Goal: Task Accomplishment & Management: Complete application form

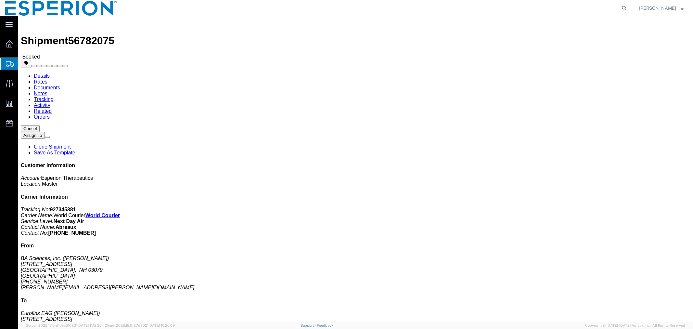
click link "Documents"
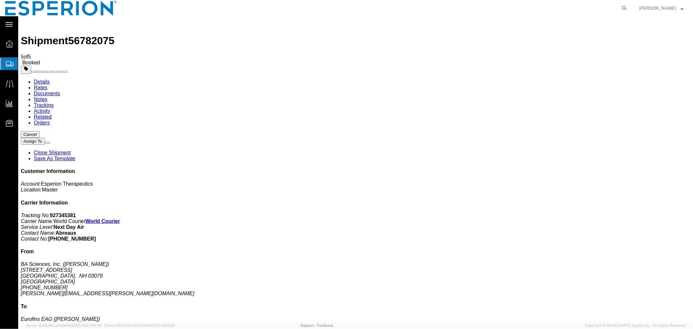
click at [85, 34] on span "56782075" at bounding box center [91, 40] width 46 height 12
copy span "56782075"
click at [0, 0] on span "Create Shipment" at bounding box center [0, 0] width 0 height 0
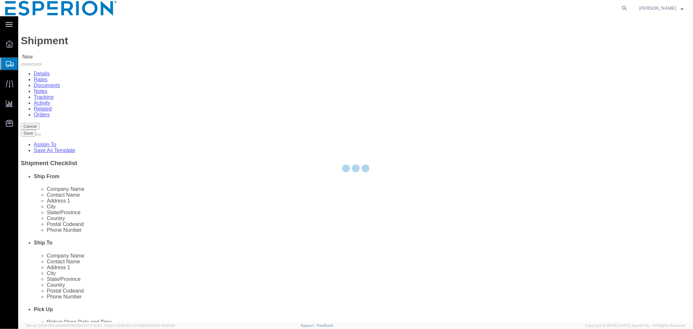
select select
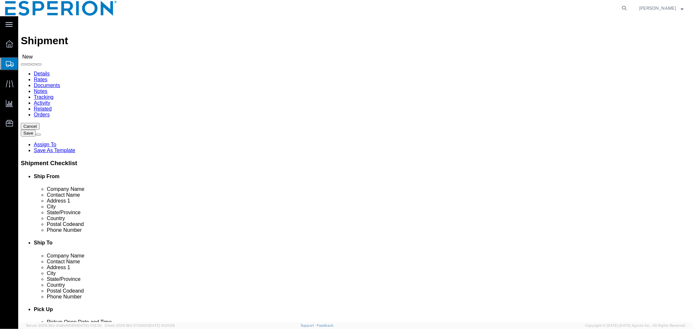
click input "text"
type input "pci"
click p "- PCI Pharma Services - (Samantha Turner) 4880 Linden Rd, Rockford, IL, 61109, …"
select select "IL"
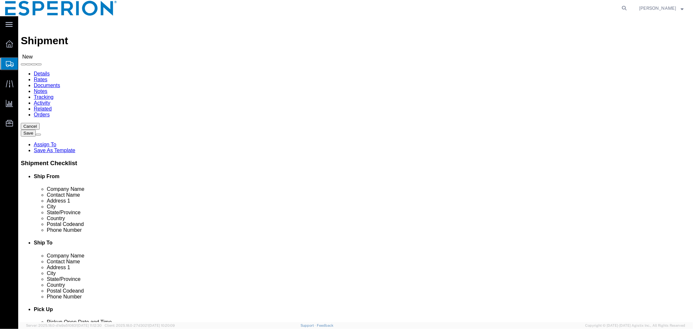
type input "PCI Pharma Services"
click input "text"
click input "sharp"
type input "sharp"
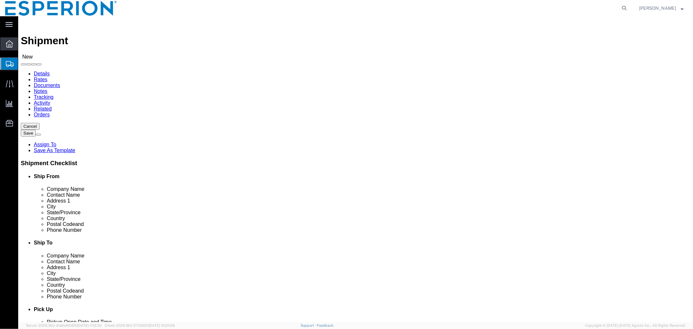
click at [14, 44] on div at bounding box center [9, 43] width 18 height 13
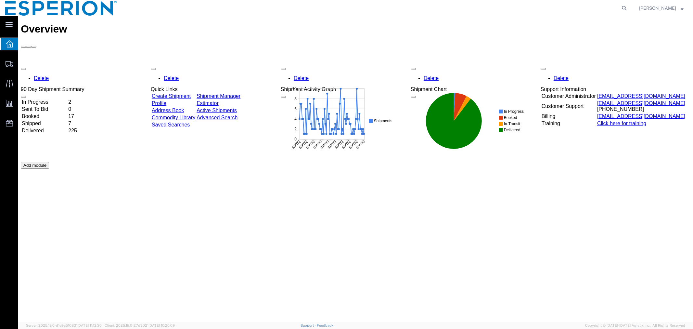
click at [184, 107] on link "Address Book" at bounding box center [167, 110] width 32 height 6
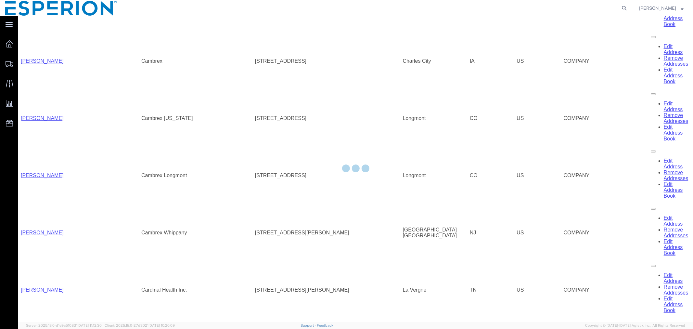
scroll to position [789, 0]
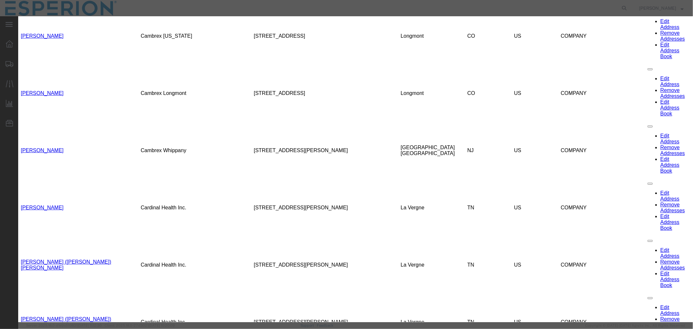
drag, startPoint x: 268, startPoint y: 79, endPoint x: 195, endPoint y: 71, distance: 73.2
paste input "Linette"
type input "Linette"
drag, startPoint x: 317, startPoint y: 77, endPoint x: 269, endPoint y: 75, distance: 48.4
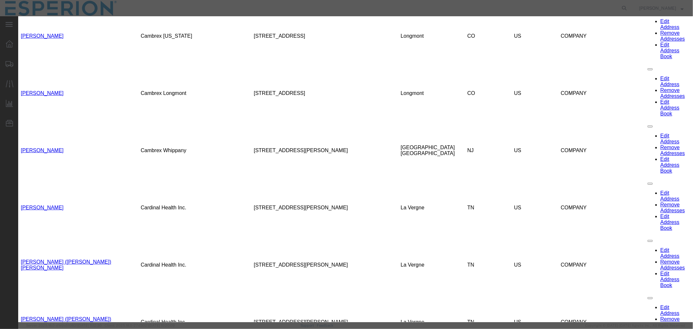
paste input "Checo"
type input "Checo"
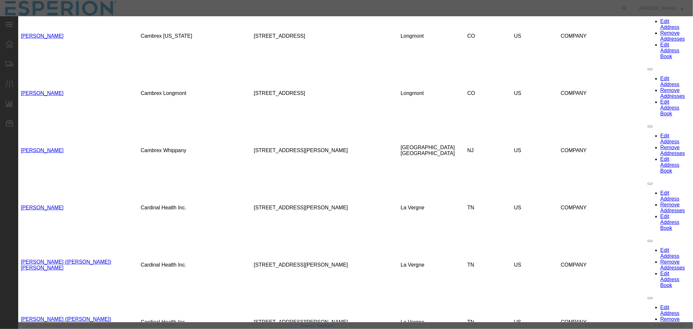
select select "EIN"
paste input "32-038308200"
type input "32-038308200"
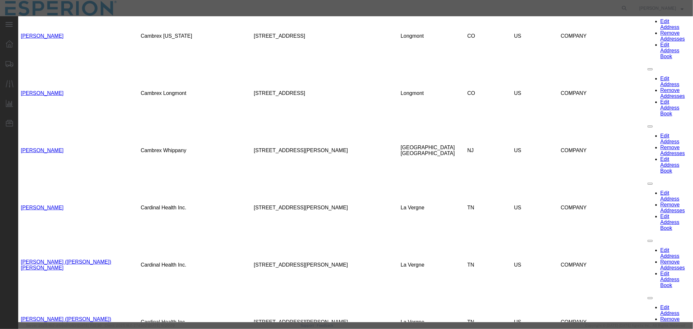
drag, startPoint x: 261, startPoint y: 116, endPoint x: 214, endPoint y: 117, distance: 47.1
drag, startPoint x: 460, startPoint y: 100, endPoint x: 414, endPoint y: 99, distance: 46.1
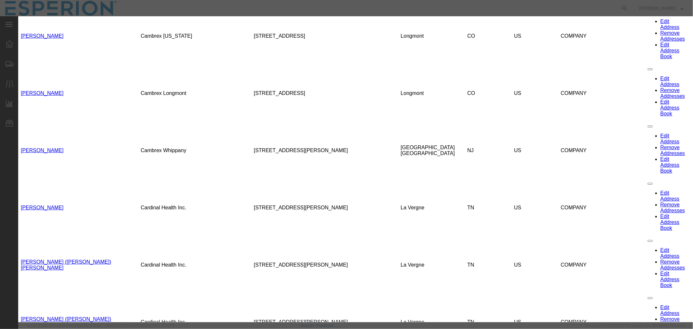
paste input "484-655-5496"
type input "+1 484-655-5496"
drag, startPoint x: 492, startPoint y: 127, endPoint x: 422, endPoint y: 129, distance: 69.9
paste input "linette.checo"
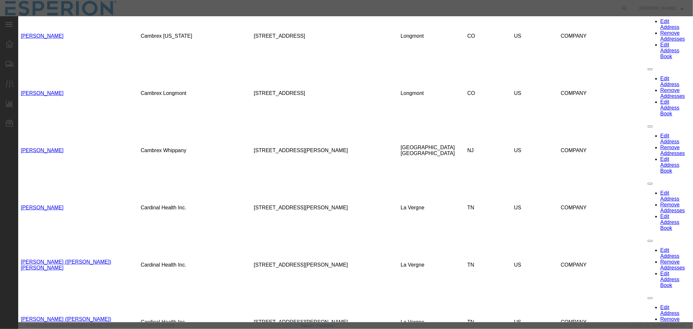
type input "linette.checo@sharpclinical.com"
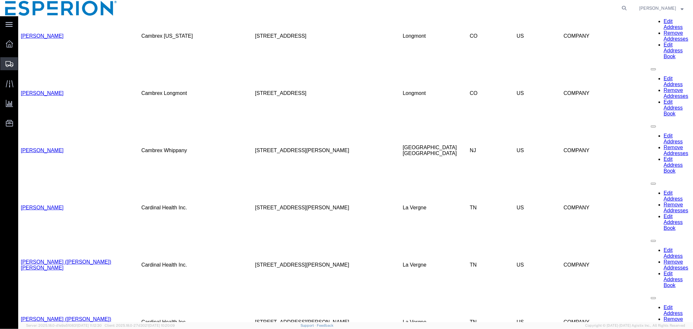
click at [0, 0] on span "Shipment Manager" at bounding box center [0, 0] width 0 height 0
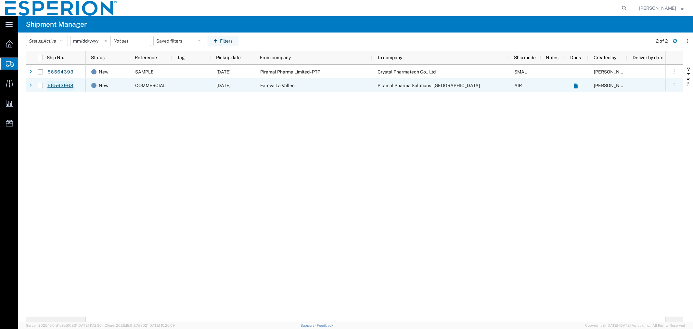
click at [70, 85] on link "56563968" at bounding box center [60, 86] width 27 height 10
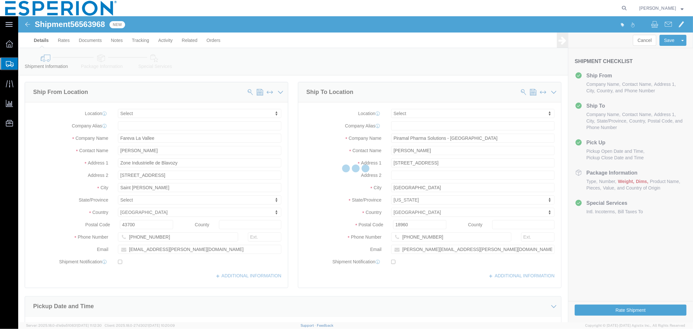
select select
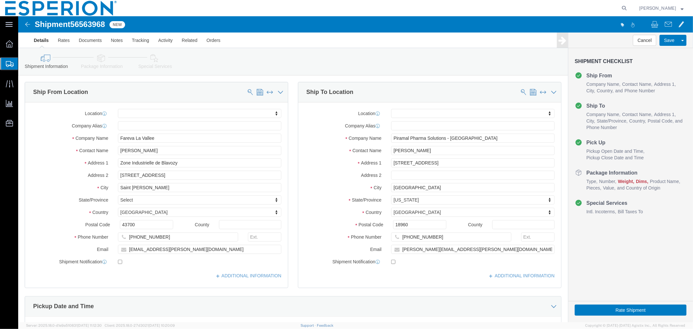
click at [0, 0] on span "Create Shipment" at bounding box center [0, 0] width 0 height 0
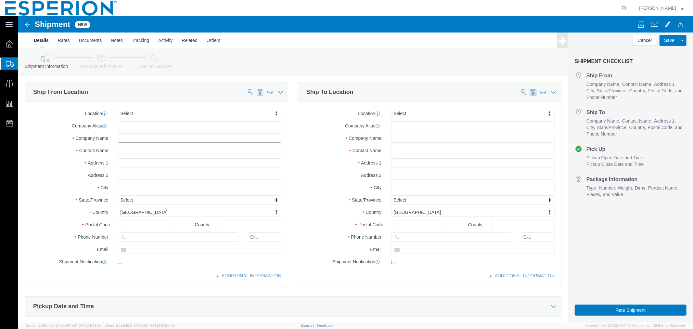
click input "text"
drag, startPoint x: 117, startPoint y: 124, endPoint x: 68, endPoint y: 118, distance: 49.7
click div "Company Name pci pci"
type input "PCI"
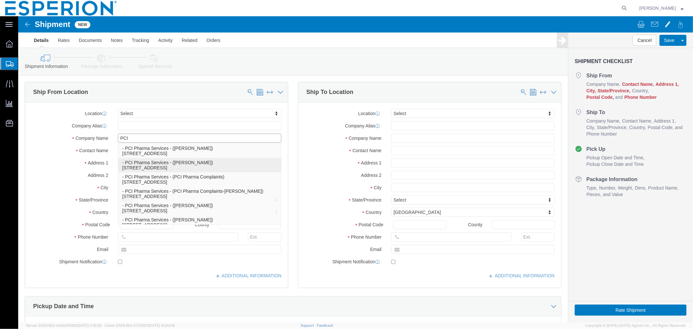
scroll to position [5, 0]
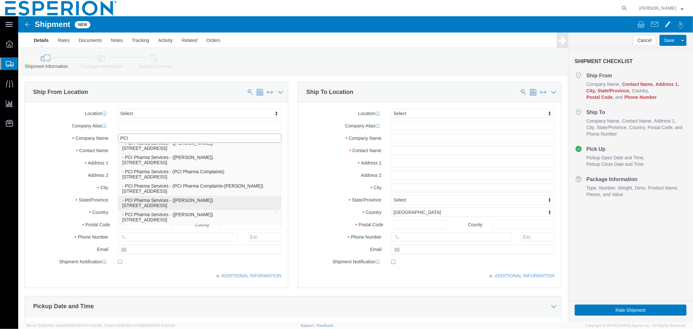
click p "- PCI Pharma Services - (Samantha Turner) 4545 Assembly Drive, Rockford, IL, 61…"
select select "IL"
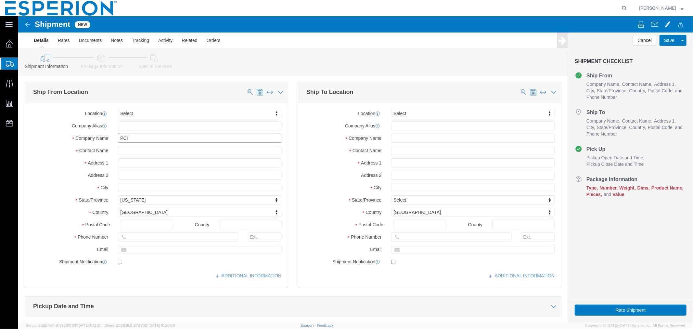
type input "PCI Pharma Services"
click div
click input "checkbox"
checkbox input "false"
click input "text"
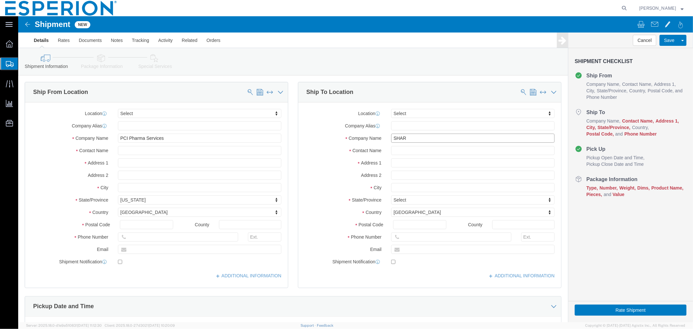
type input "SHARP"
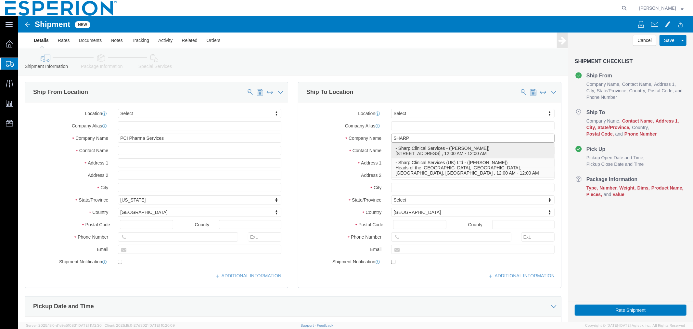
click p "- Sharp Clinical Services - (Linette Checo) 2400 Baglyos Circle, Bethlehem, PA,…"
select select "PA"
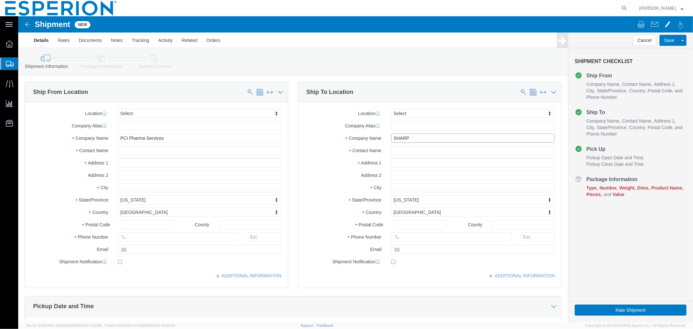
type input "Sharp Clinical Services"
click input "checkbox"
checkbox input "false"
click icon
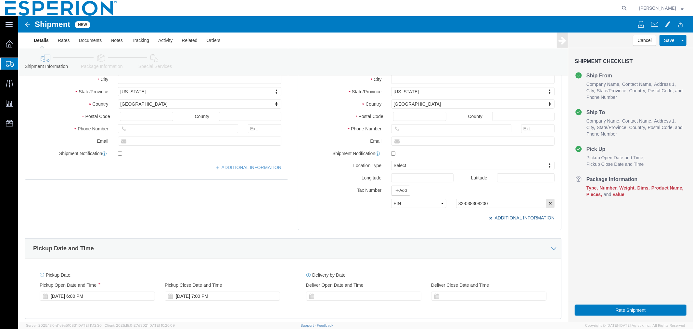
scroll to position [216, 0]
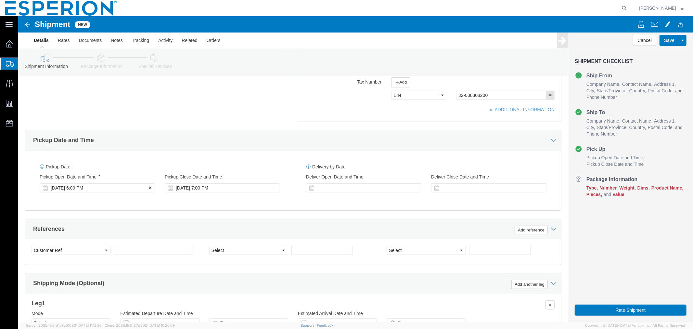
click div "Sep 10 2025 6:00 PM"
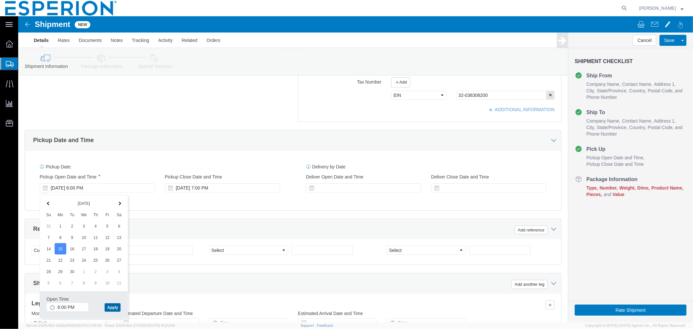
click button "Apply"
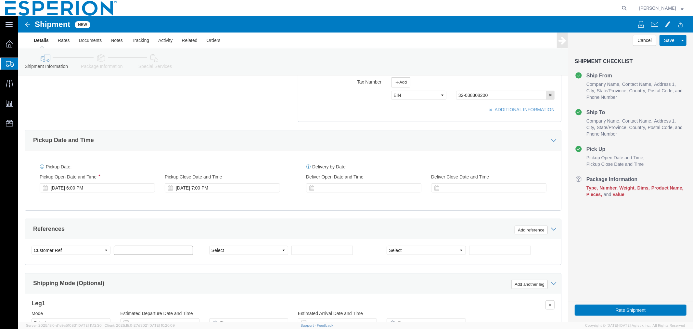
click input "text"
type input "SAMPLE"
click select "Select Account Type Activity ID Airline Appointment Number ASN Batch Request # …"
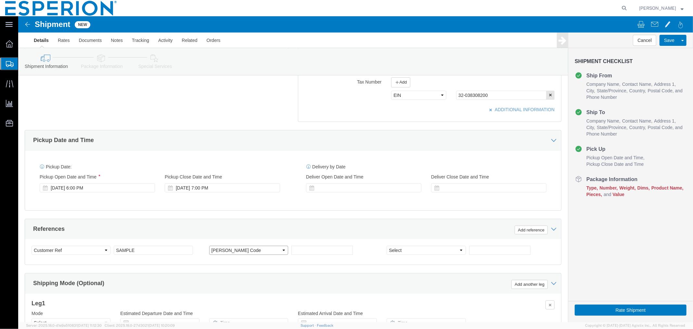
select select "LOT"
click select "Select Account Type Activity ID Airline Appointment Number ASN Batch Request # …"
click input "text"
paste input "2173114"
click input "2173114 ("
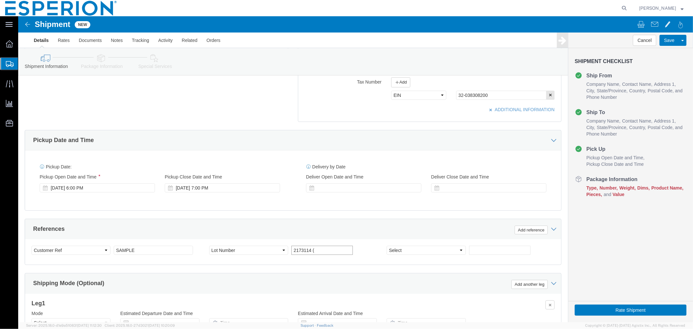
paste input "3010574"
type input "2173114 (3010574)"
click select "Select Account Type Activity ID Airline Appointment Number ASN Batch Request # …"
select select "CUSTREF"
click select "Select Account Type Activity ID Airline Appointment Number ASN Batch Request # …"
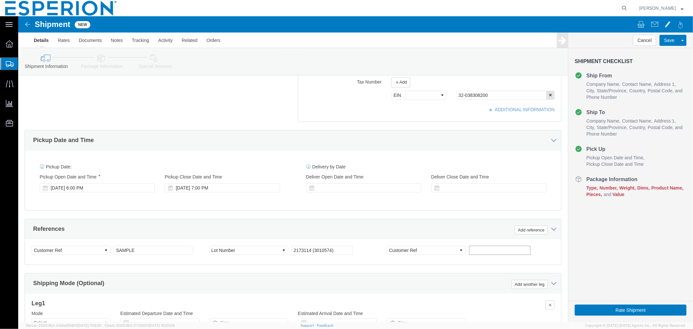
click input "text"
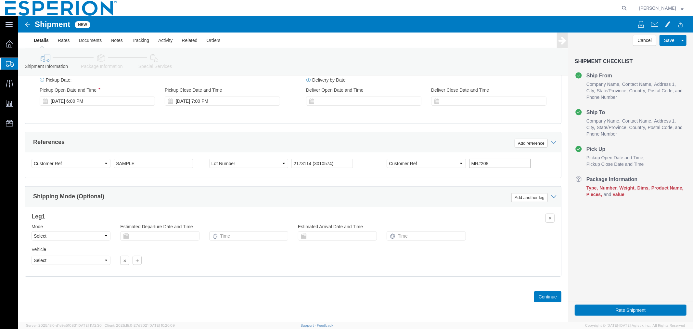
type input "MR#208"
click select "Select Air Less than Truckload Multi-Leg Ocean Freight Rail Small Parcel Truckl…"
select select "SMAL"
click select "Select Air Less than Truckload Multi-Leg Ocean Freight Rail Small Parcel Truckl…"
click input "text"
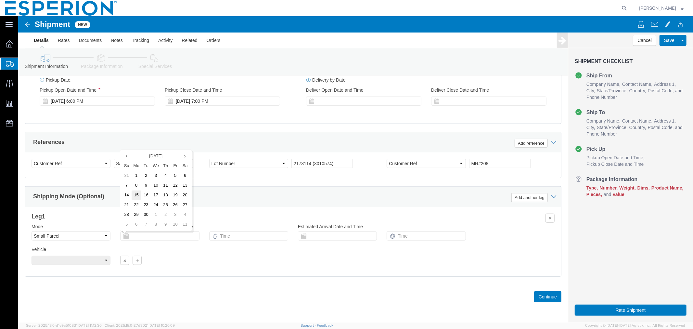
click td "15"
click input "text"
click td "16"
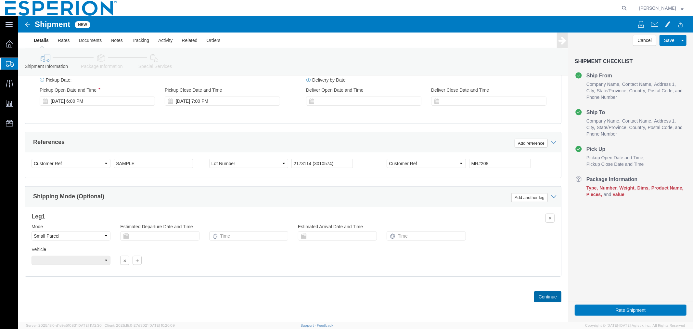
click button "Continue"
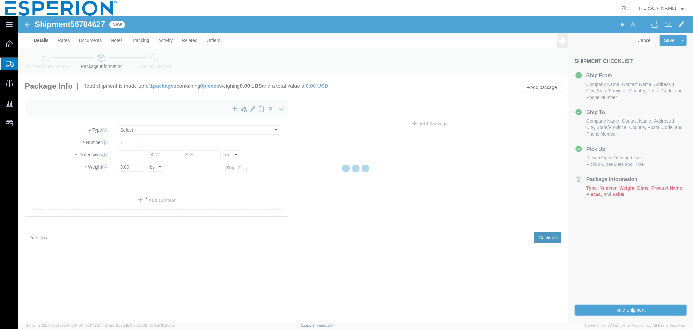
select select "YRPK"
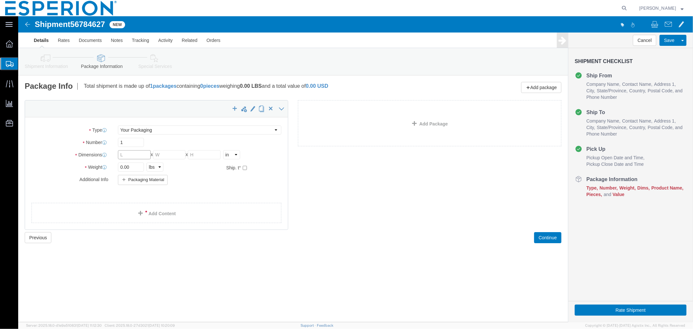
click input "text"
type input "10"
type input "8"
click select "Select cm ft in"
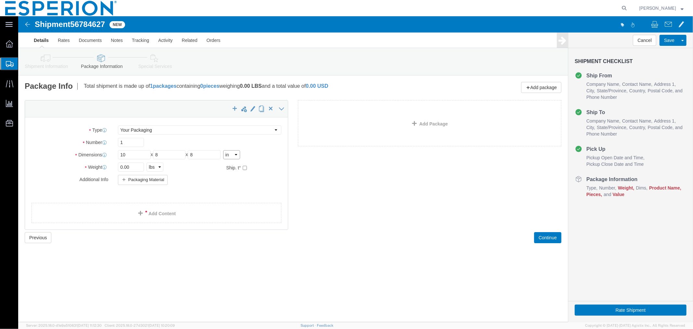
click select "Select cm ft in"
click input "checkbox"
checkbox input "true"
type input "FROM_15_TO_25"
click input "0.00"
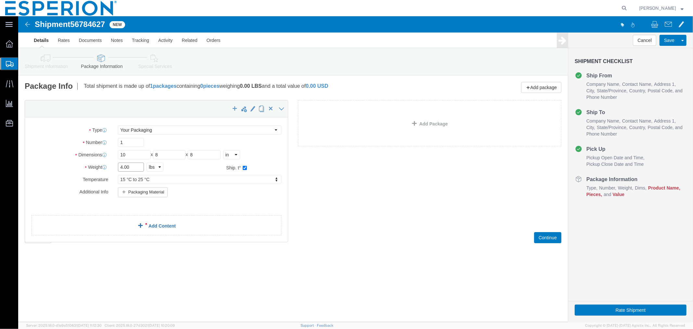
type input "4.00"
click link "Add Content"
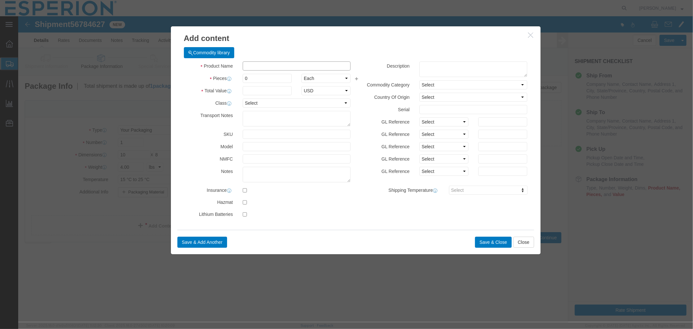
click input "text"
type input "NEXL"
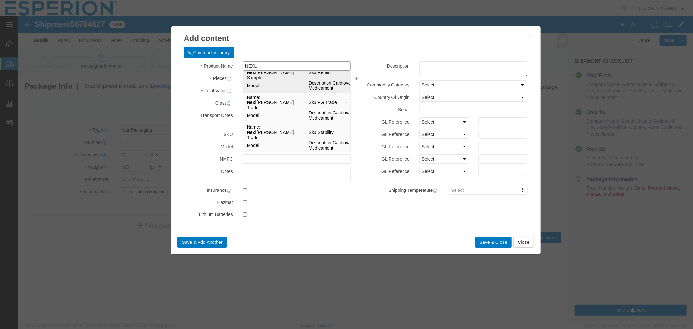
scroll to position [195, 0]
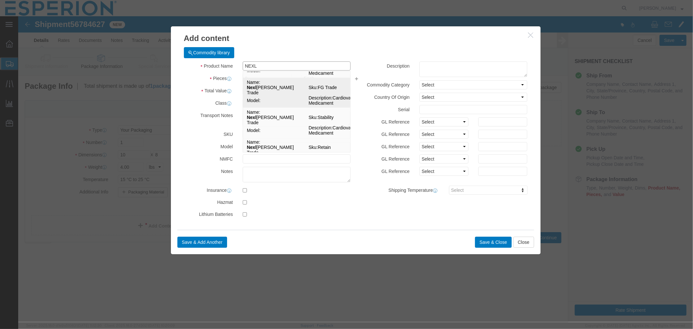
click td "Model:"
type input "1"
select select "BOTL"
type input "333"
select select "USD"
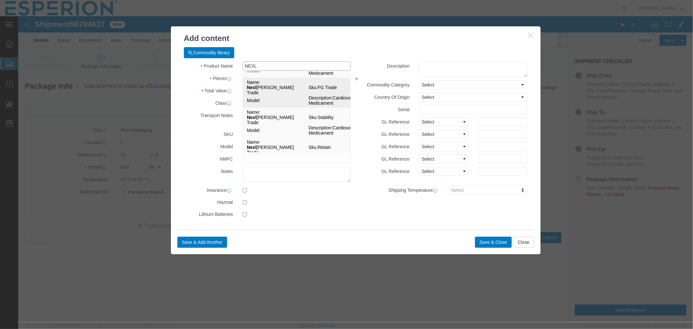
select select "PHARMA"
type input "FROM_15_TO_25"
type input "Nexlizet Trade"
type input "FG Trade"
type textarea "Cardiovascular Medicament"
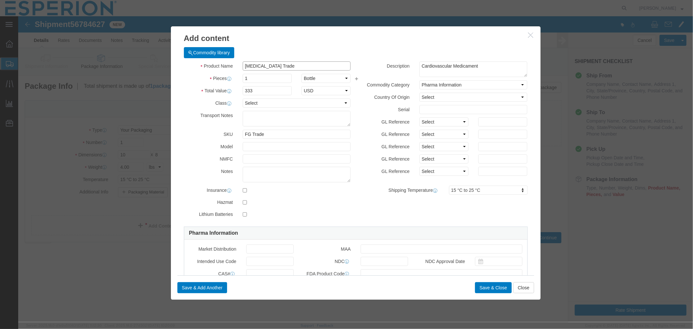
type input "Nexlizet Trade"
click input "1"
type input "30"
type input "9990"
click label
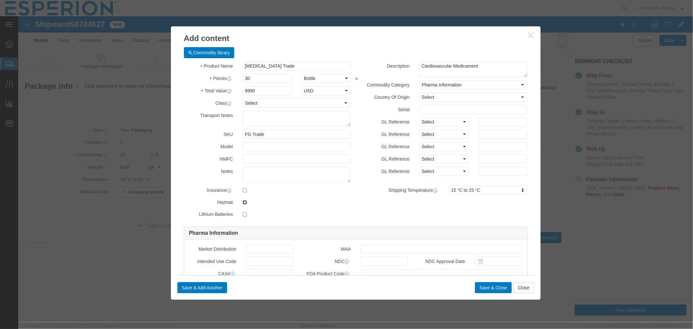
click input "checkbox"
checkbox input "false"
click input "text"
paste input "(SLV-3010574) 2173114"
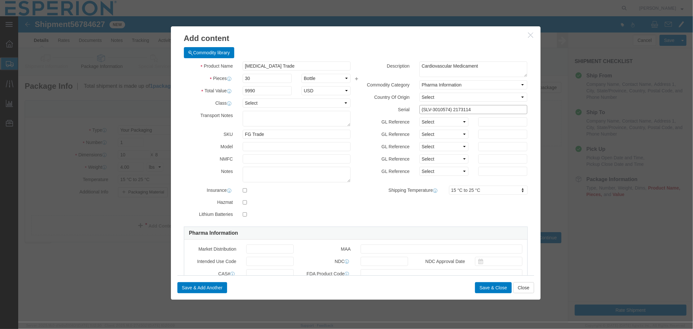
drag, startPoint x: 431, startPoint y: 93, endPoint x: 375, endPoint y: 89, distance: 56.0
click div "Serial (SLV-3010574) 2173114"
click input "2173114"
paste input "(SLV-3010574)"
click input "2173114 (SLV-3010574)"
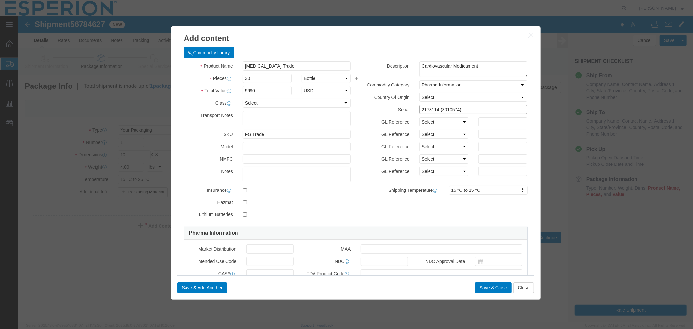
click input "2173114 (3010574)"
drag, startPoint x: 445, startPoint y: 92, endPoint x: 383, endPoint y: 92, distance: 62.7
click div "Serial 2173114 (3010574)"
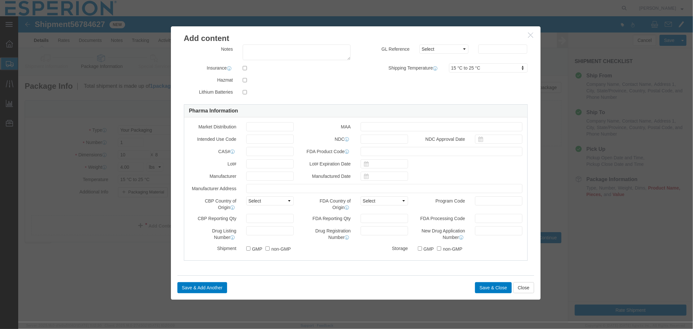
type input "2173114 (3010574)"
click input "text"
paste input "2173114 (3010574)"
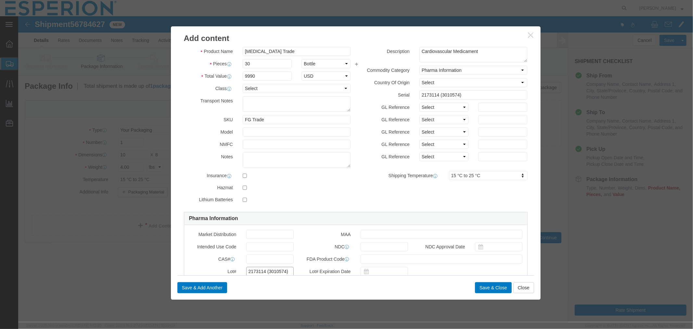
scroll to position [0, 0]
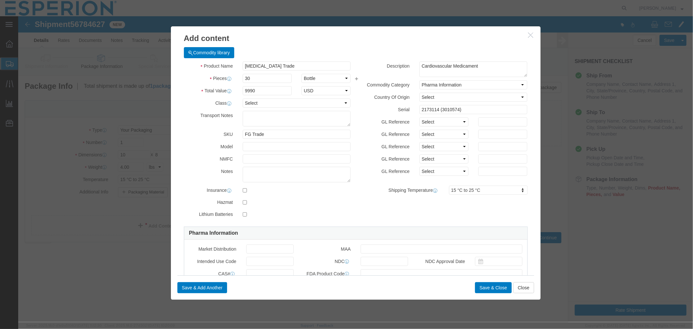
type input "2173114 (3010574)"
click select "Select Afghanistan Åland Islands Albania Algeria American Samoa Andorra Angola …"
select select "US"
click select "Select Afghanistan Åland Islands Albania Algeria American Samoa Andorra Angola …"
click div "Pharma Information Market Distribution MAA Intended Use Code NDC NDC Approval D…"
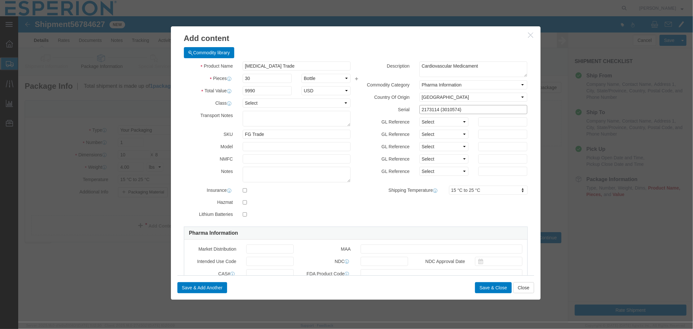
click input "2173114 (3010574)"
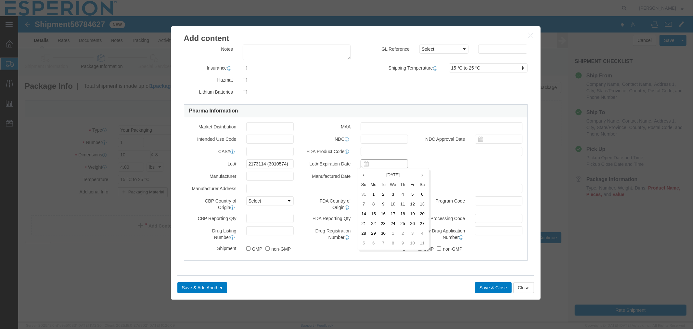
click input "text"
click th "September 2025"
click th "2025"
click span "2026"
click span "Sep"
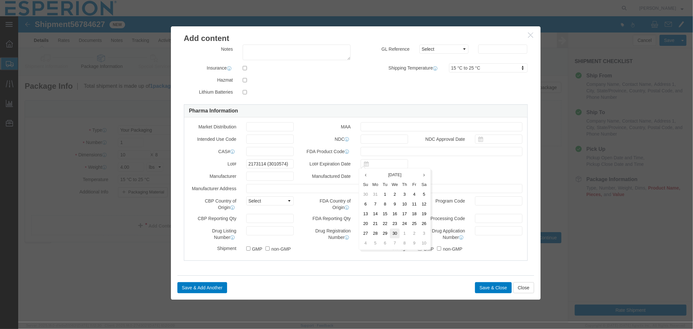
click td "30"
type input "09/30/2026"
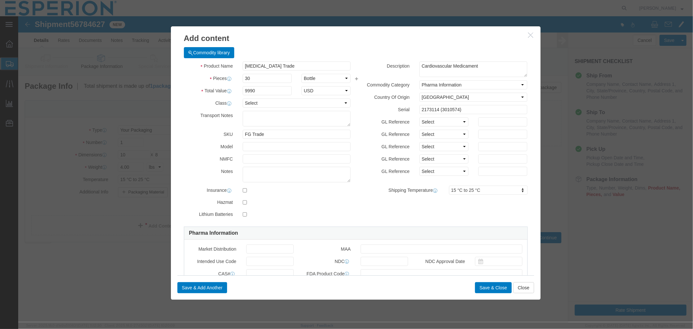
scroll to position [72, 0]
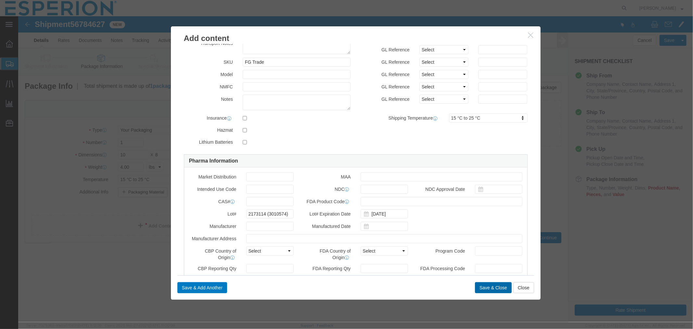
click button "Save & Close"
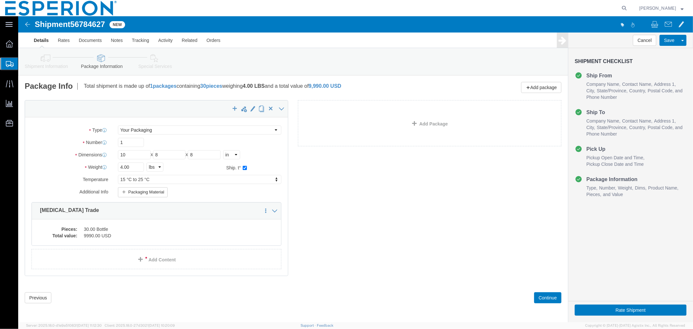
scroll to position [1, 0]
click button "Continue"
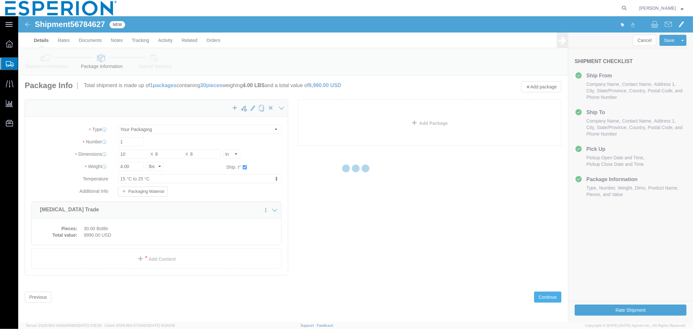
select select
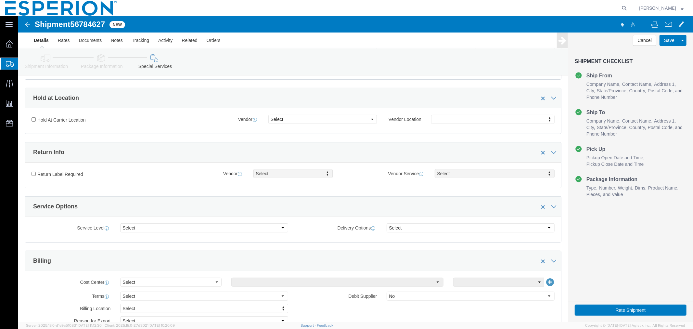
scroll to position [144, 0]
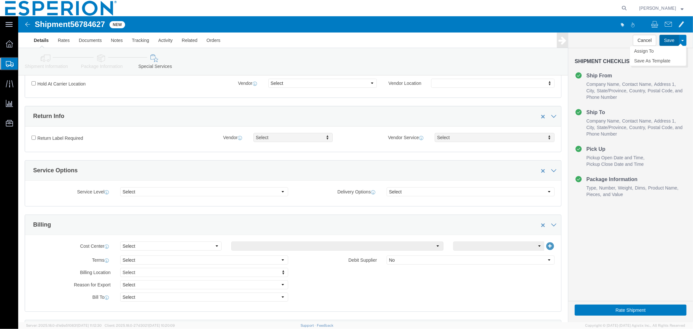
click button "Save"
click span "56784627"
copy span "56784627"
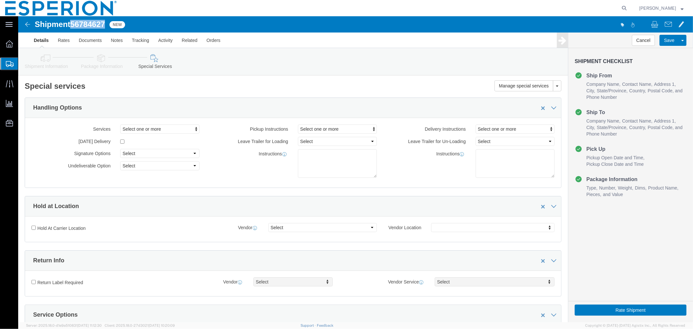
click link "Details"
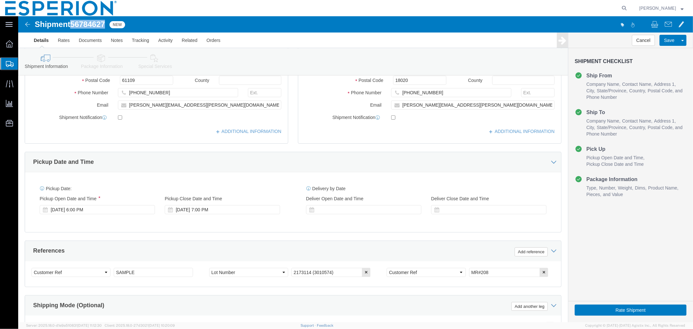
scroll to position [255, 0]
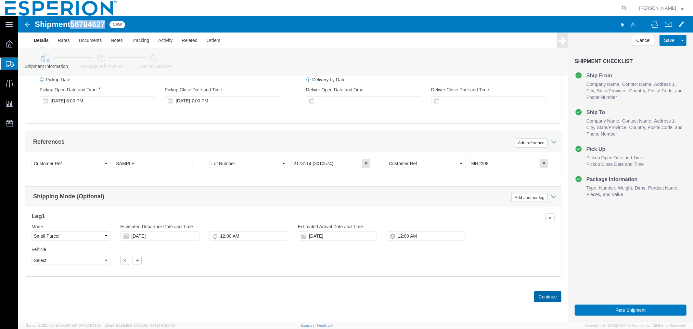
click button "Continue"
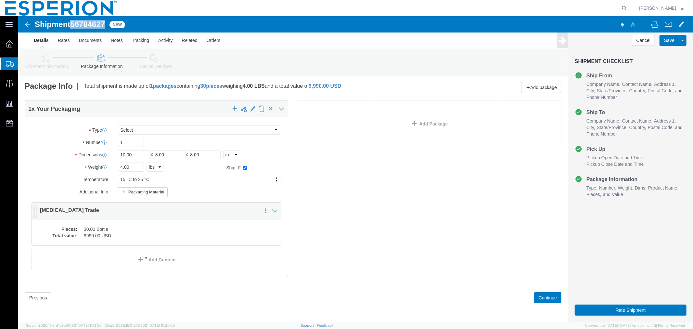
click dd "30.00 Bottle"
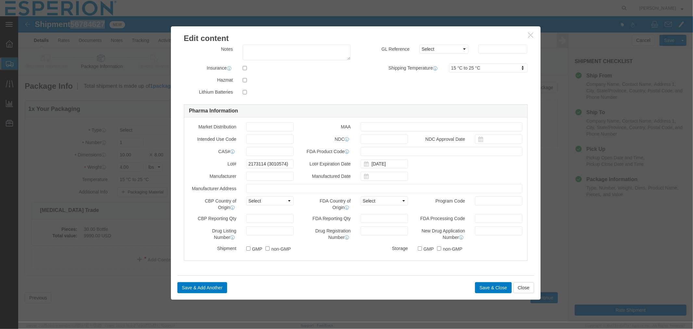
scroll to position [1, 0]
click input "2173114 (3010574)"
click button "Close"
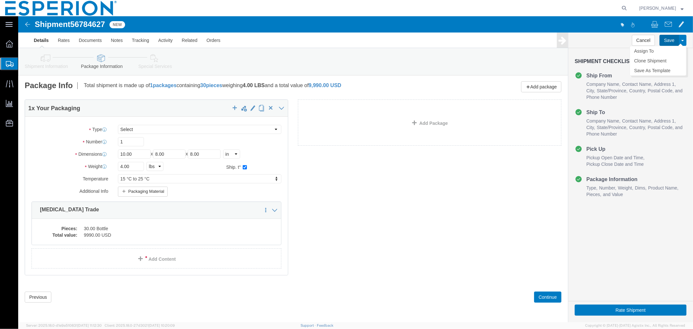
click button "Save"
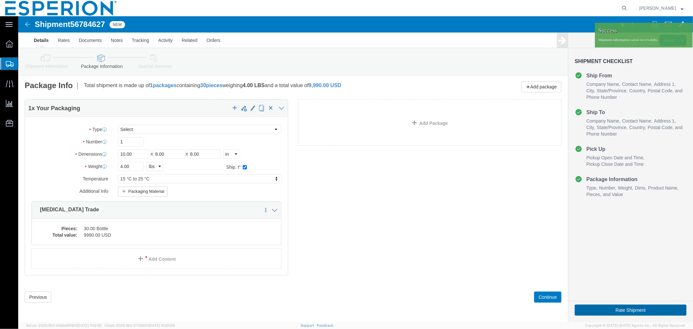
click button "Rate Shipment"
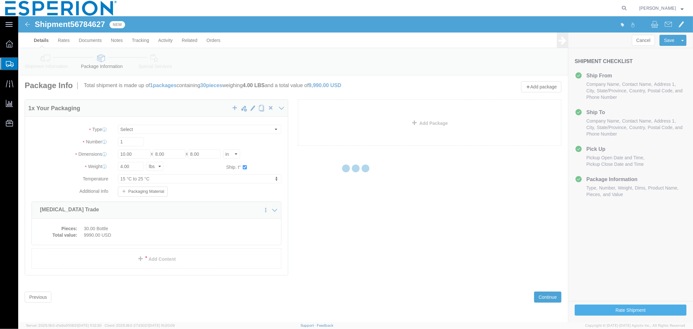
scroll to position [0, 0]
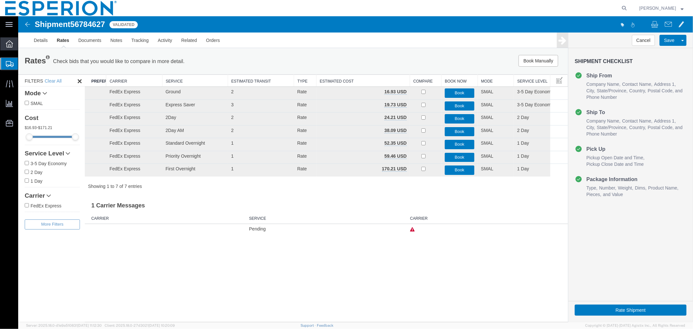
click at [6, 42] on icon at bounding box center [9, 43] width 7 height 7
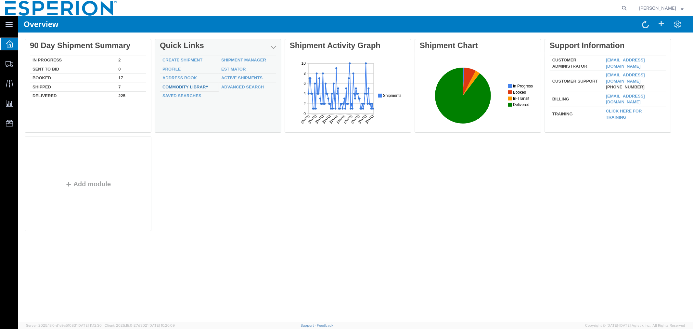
click at [179, 88] on div "Delete 90 Day Shipment Summary In Progress 2 Sent To Bid 0 Booked 17 Shipped 7 …" at bounding box center [355, 136] width 662 height 195
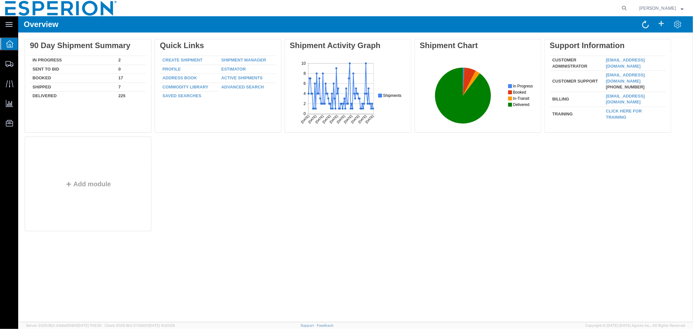
click at [179, 86] on link "Commodity Library" at bounding box center [185, 86] width 46 height 5
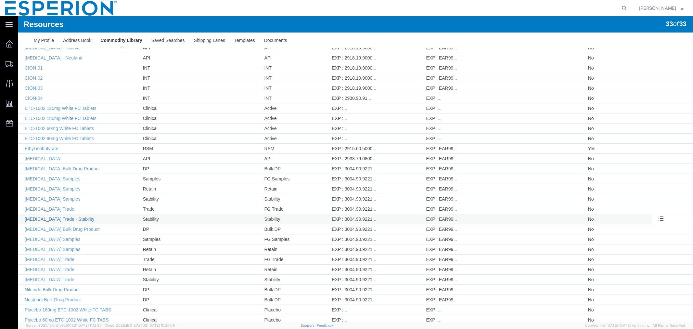
scroll to position [103, 0]
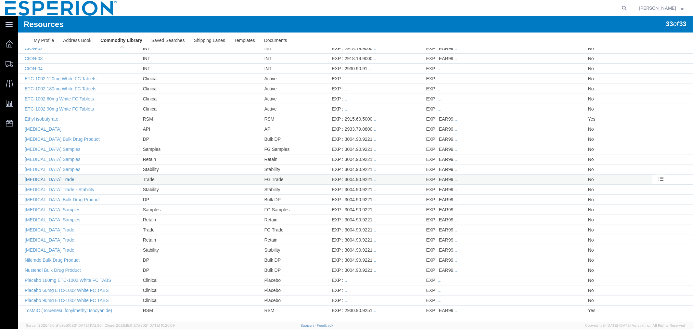
click at [44, 178] on link "Nexletol Trade" at bounding box center [49, 178] width 50 height 5
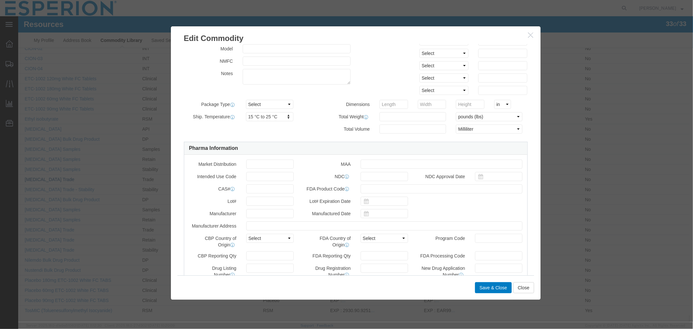
scroll to position [252, 0]
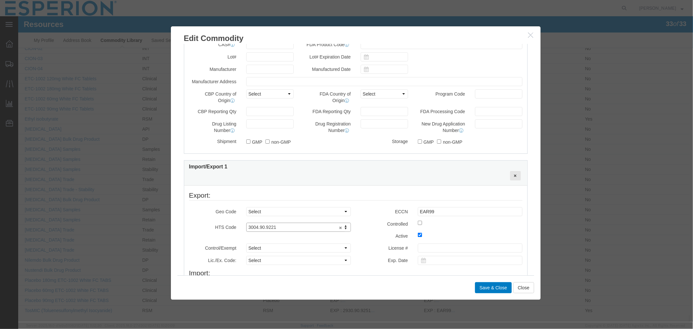
drag, startPoint x: 277, startPoint y: 231, endPoint x: 235, endPoint y: 230, distance: 42.2
drag, startPoint x: 244, startPoint y: 227, endPoint x: 279, endPoint y: 227, distance: 35.7
click at [516, 285] on button "Close" at bounding box center [523, 287] width 21 height 11
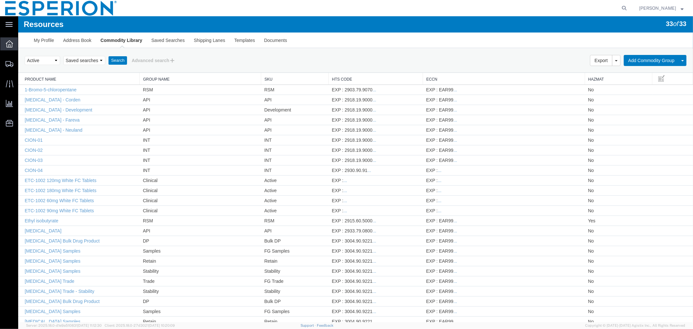
click at [12, 44] on icon at bounding box center [9, 43] width 7 height 7
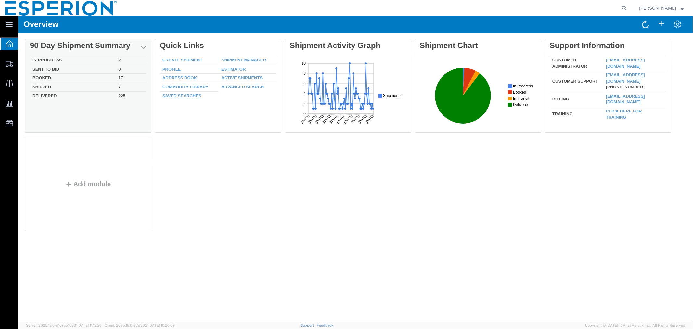
click at [54, 57] on td "In Progress" at bounding box center [73, 60] width 86 height 9
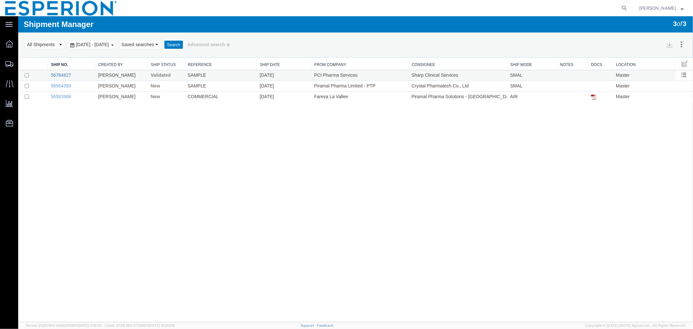
click at [57, 73] on link "56784627" at bounding box center [61, 74] width 20 height 5
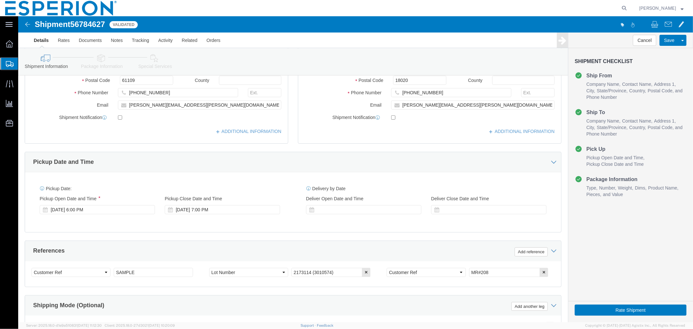
scroll to position [255, 0]
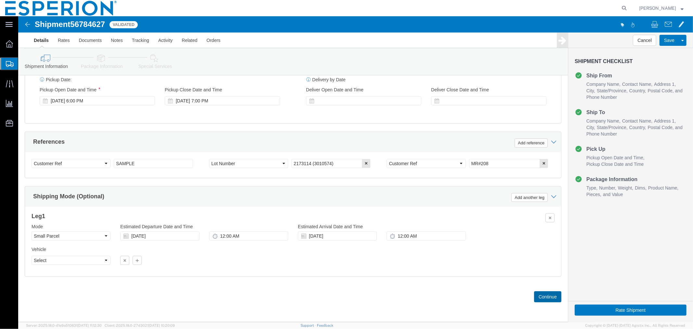
click button "Continue"
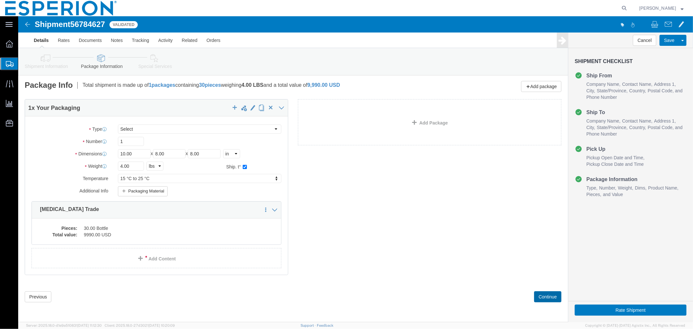
scroll to position [0, 0]
click button "Continue"
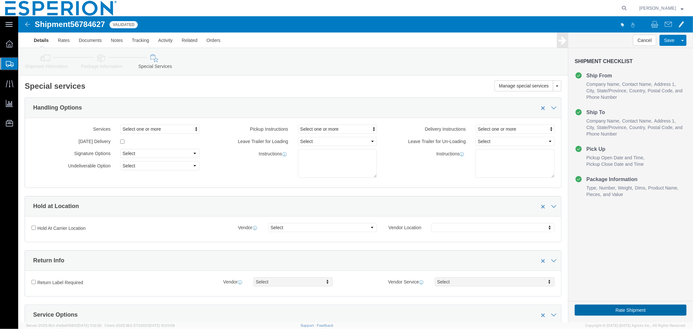
click button "Rate Shipment"
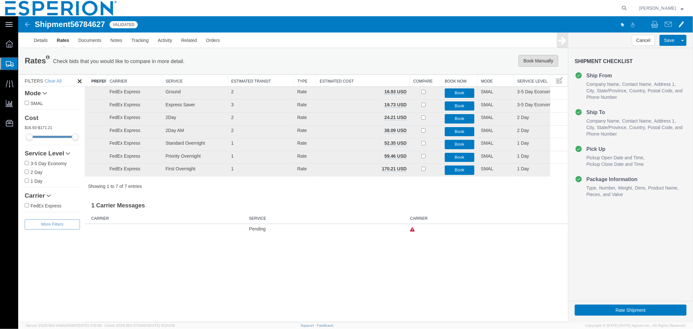
click at [541, 60] on button "Book Manually" at bounding box center [538, 61] width 40 height 12
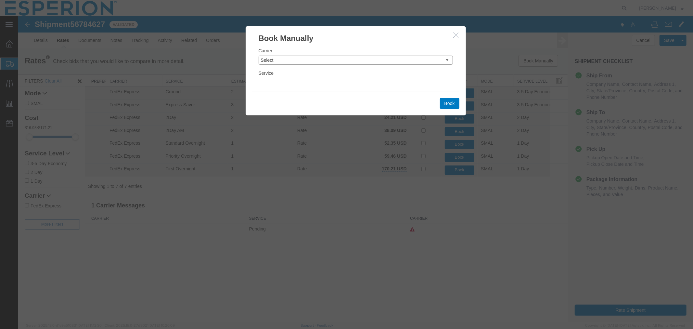
click at [381, 58] on select "Select Add New Carrier (and default service) DHL Global Forwarding Expeditors I…" at bounding box center [355, 59] width 194 height 9
select select "2322"
click at [258, 55] on select "Select Add New Carrier (and default service) DHL Global Forwarding Expeditors I…" at bounding box center [355, 59] width 194 height 9
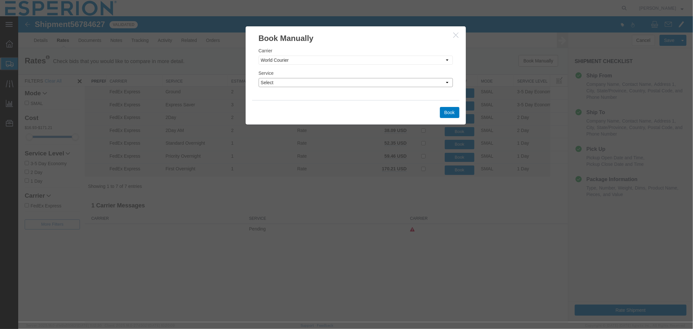
click at [304, 81] on select "Select 2 Day 2 Day Air Invalid Service LTL 3 - 5 Day NFO Next Day Air Next Day …" at bounding box center [355, 82] width 194 height 9
select select "10473"
click at [258, 78] on select "Select 2 Day 2 Day Air Invalid Service LTL 3 - 5 Day NFO Next Day Air Next Day …" at bounding box center [355, 82] width 194 height 9
click at [447, 110] on button "Book" at bounding box center [448, 112] width 19 height 11
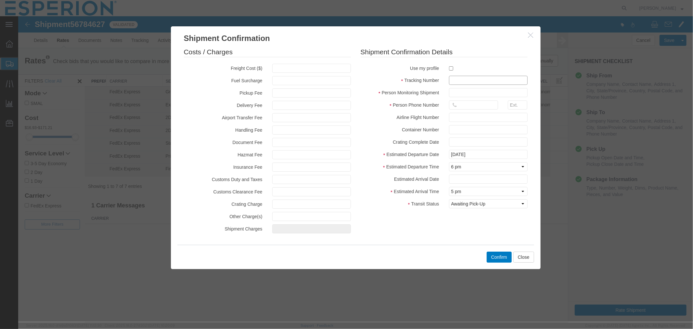
click at [473, 80] on input "text" at bounding box center [488, 79] width 79 height 9
paste input "927345969"
type input "927345969"
click at [470, 91] on input "text" at bounding box center [488, 92] width 79 height 9
type input "ABREAUX"
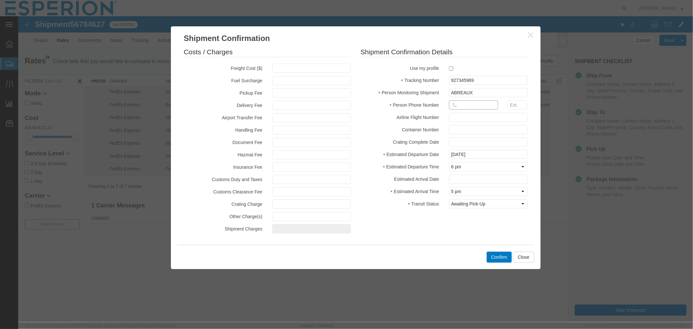
click at [466, 102] on input "text" at bounding box center [473, 104] width 49 height 9
type input "[PHONE_NUMBER]"
click at [485, 167] on select "Select Midnight 1 am 2 am 3 am 4 am 5 am 6 am 7 am 8 am 9 am 10 am 11 am 12 Noo…" at bounding box center [488, 166] width 79 height 9
select select "0900"
click at [449, 162] on select "Select Midnight 1 am 2 am 3 am 4 am 5 am 6 am 7 am 8 am 9 am 10 am 11 am 12 Noo…" at bounding box center [488, 166] width 79 height 9
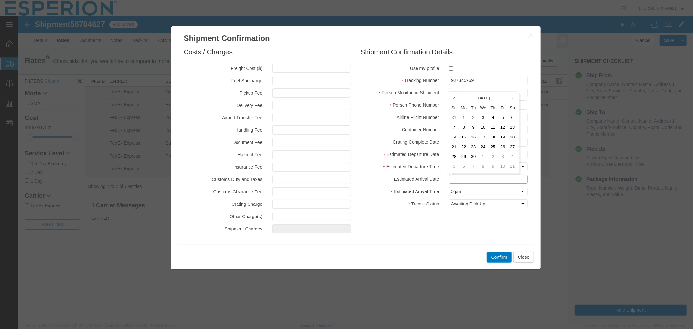
click at [486, 180] on input "text" at bounding box center [488, 178] width 79 height 9
click at [475, 139] on td "16" at bounding box center [473, 137] width 10 height 10
type input "09/16/2025"
click at [478, 191] on select "Select Midnight 1 am 2 am 3 am 4 am 5 am 6 am 7 am 8 am 9 am 10 am 11 am 12 Noo…" at bounding box center [488, 190] width 79 height 9
select select "0900"
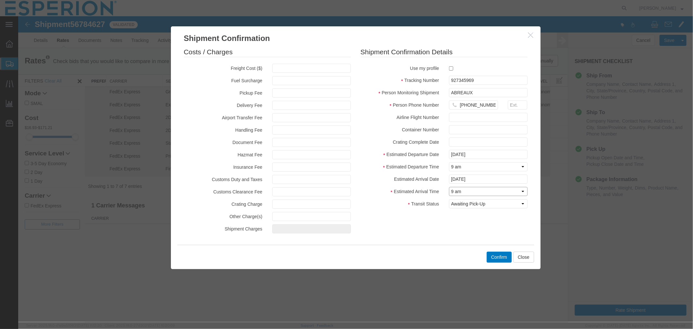
click at [449, 186] on select "Select Midnight 1 am 2 am 3 am 4 am 5 am 6 am 7 am 8 am 9 am 10 am 11 am 12 Noo…" at bounding box center [488, 190] width 79 height 9
click at [498, 261] on button "Confirm" at bounding box center [498, 256] width 25 height 11
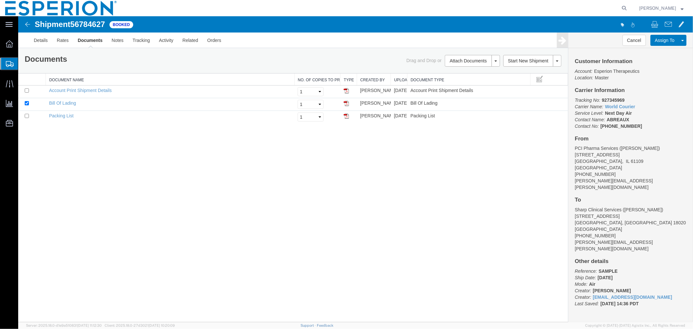
click at [85, 22] on span "56784627" at bounding box center [87, 23] width 35 height 9
copy span "56784627"
click at [27, 104] on input "checkbox" at bounding box center [26, 103] width 4 height 4
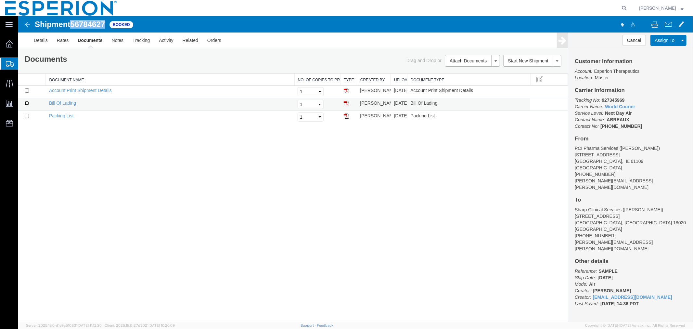
click at [26, 102] on input "checkbox" at bounding box center [26, 103] width 4 height 4
checkbox input "true"
click at [463, 94] on link "Remove Documents" at bounding box center [471, 91] width 57 height 10
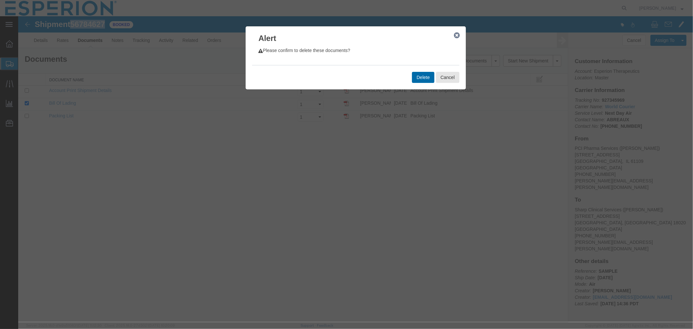
click at [425, 79] on button "Delete" at bounding box center [423, 76] width 22 height 11
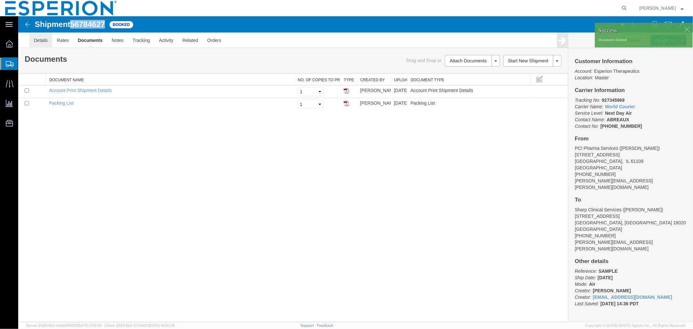
click at [39, 40] on link "Details" at bounding box center [40, 40] width 23 height 16
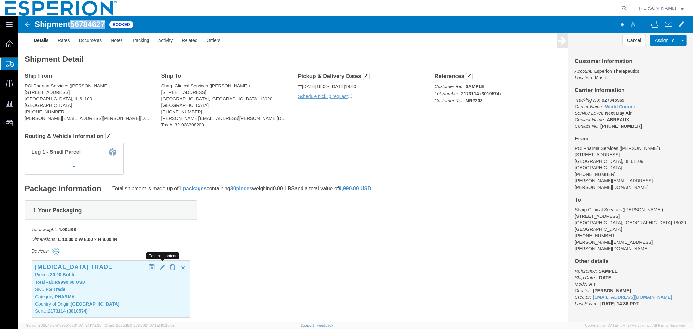
click span "button"
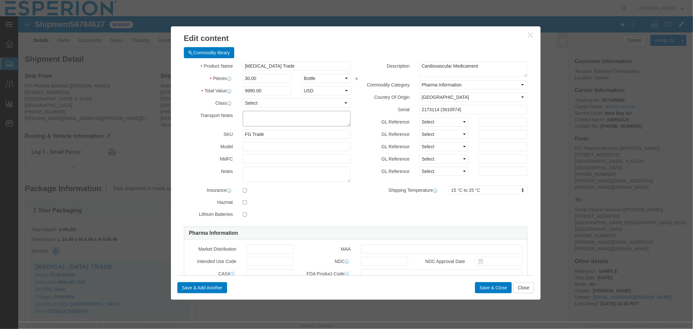
click textarea
paste textarea "load# 20253031."
click textarea "PCI load# 20253031."
type textarea "PCI Load# 20253031."
click input "text"
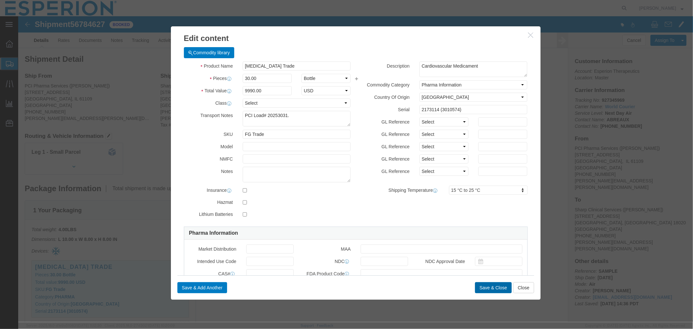
click button "Save & Close"
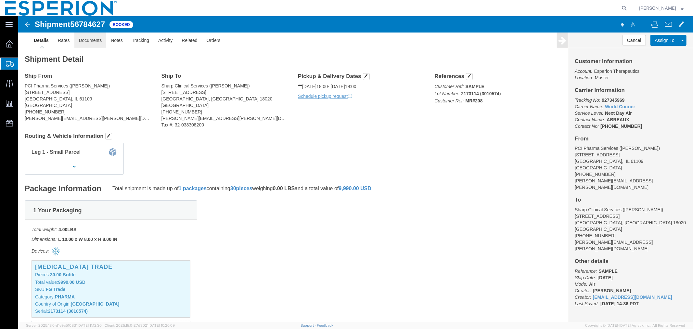
click link "Documents"
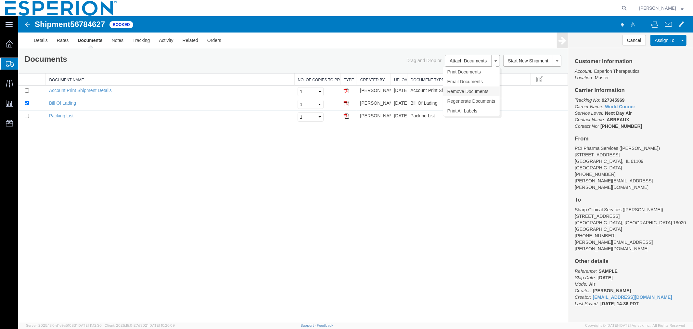
click at [475, 88] on link "Remove Documents" at bounding box center [471, 91] width 57 height 10
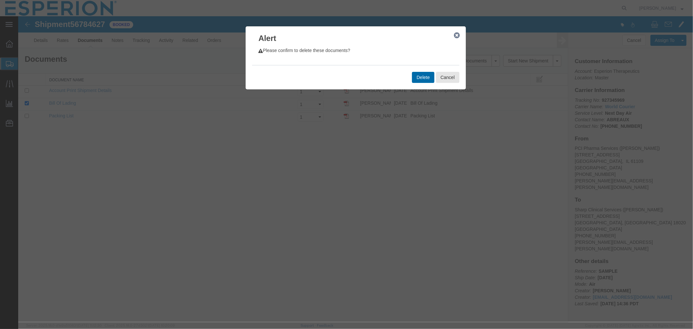
click at [421, 78] on button "Delete" at bounding box center [423, 76] width 22 height 11
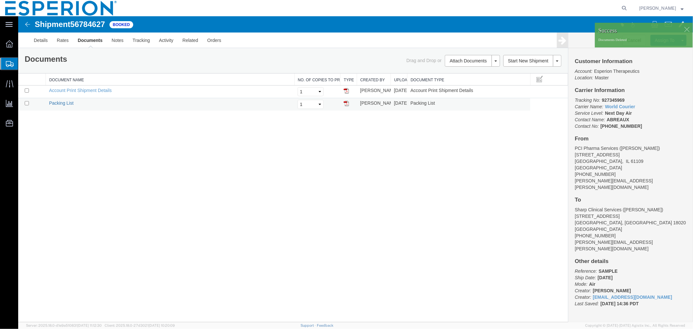
drag, startPoint x: 63, startPoint y: 100, endPoint x: 604, endPoint y: 23, distance: 547.0
click at [63, 100] on link "Packing List" at bounding box center [61, 102] width 24 height 5
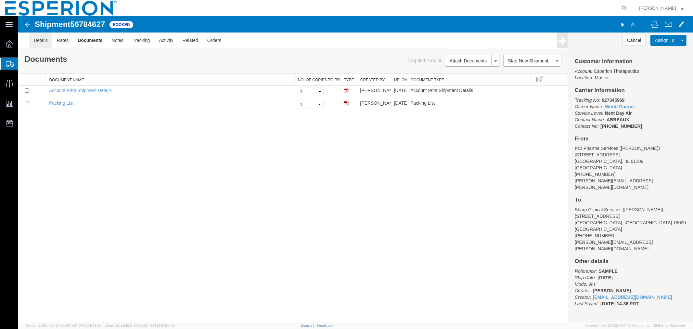
click at [41, 40] on link "Details" at bounding box center [40, 40] width 23 height 16
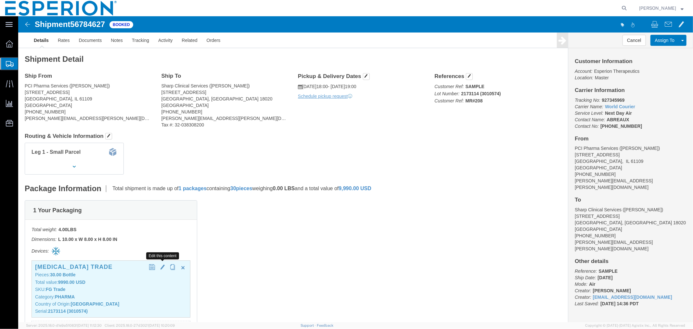
click span "button"
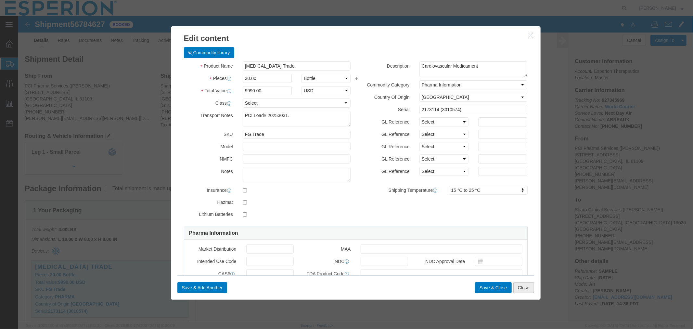
click button "Close"
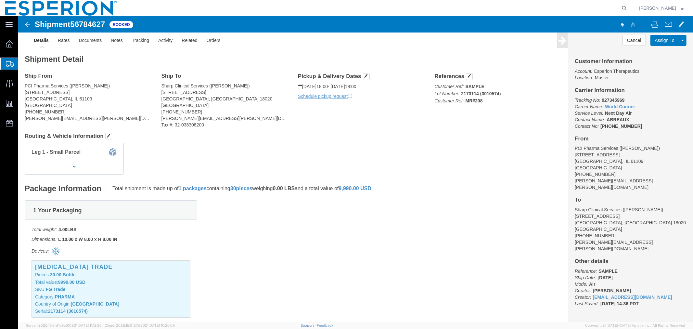
scroll to position [118, 0]
